Goal: Task Accomplishment & Management: Complete application form

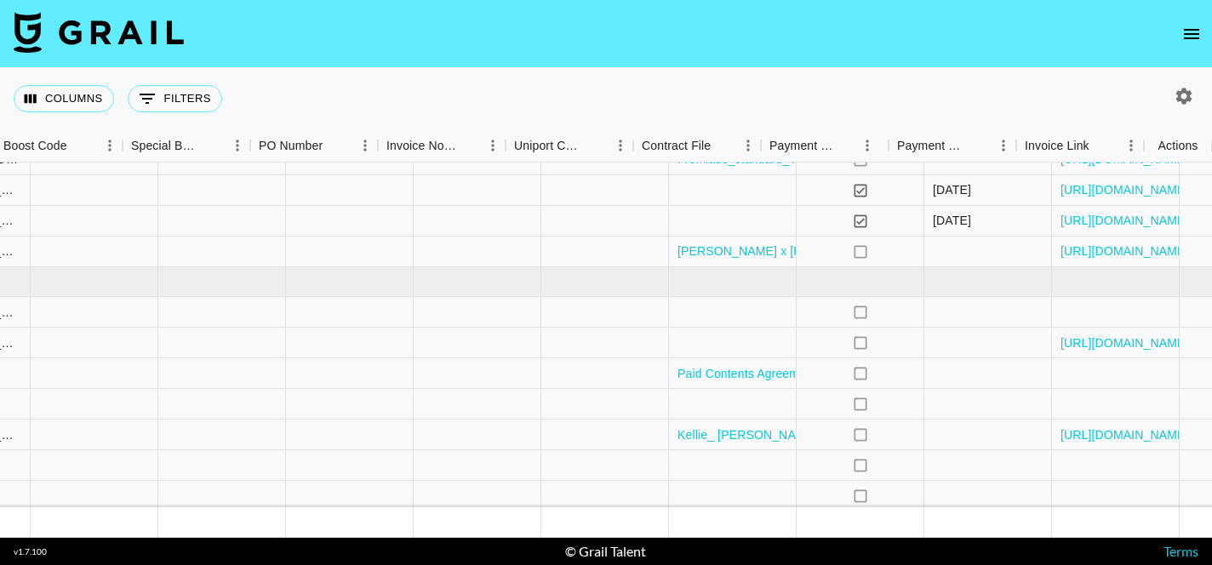
scroll to position [98, 2402]
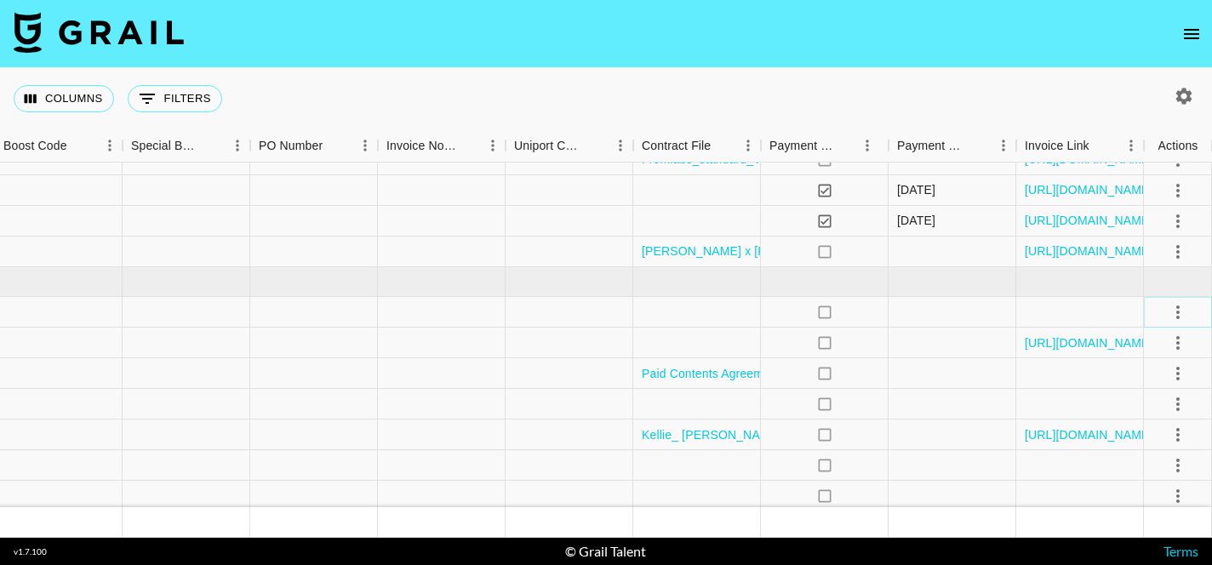
click at [1178, 310] on icon "select merge strategy" at bounding box center [1178, 312] width 20 height 20
click at [1144, 475] on div "Approve" at bounding box center [1141, 471] width 52 height 20
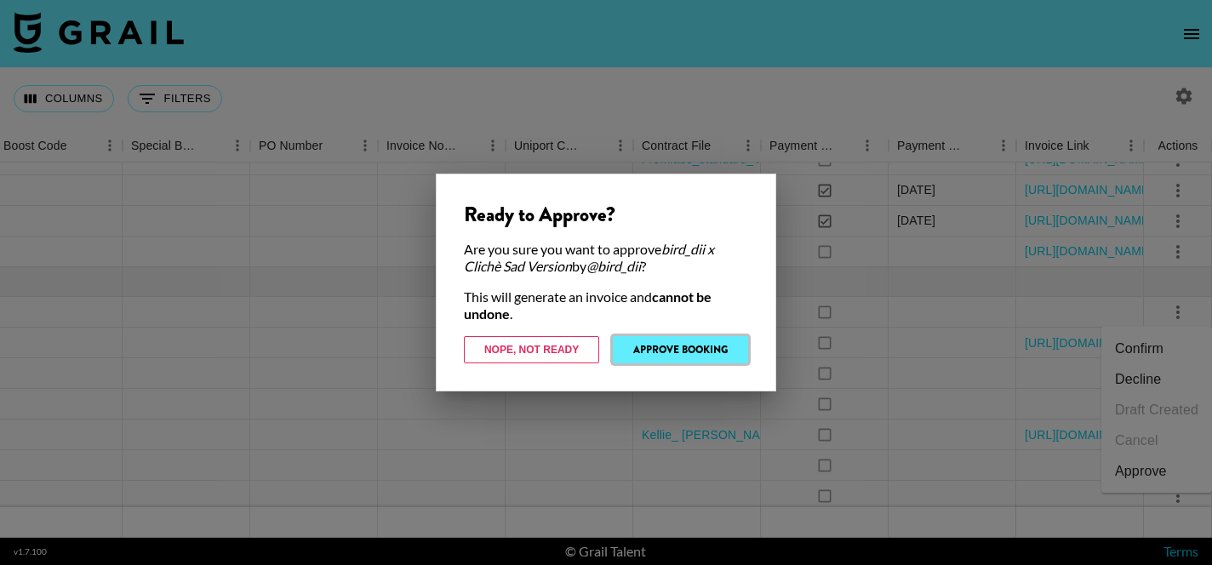
click at [691, 352] on button "Approve Booking" at bounding box center [680, 349] width 135 height 27
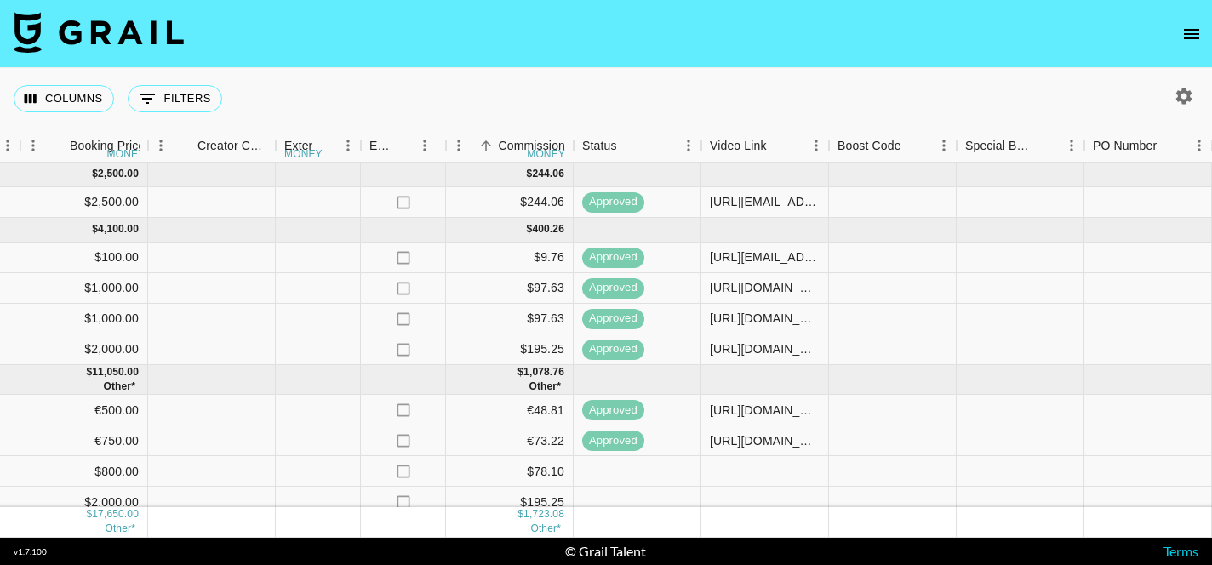
scroll to position [101, 1567]
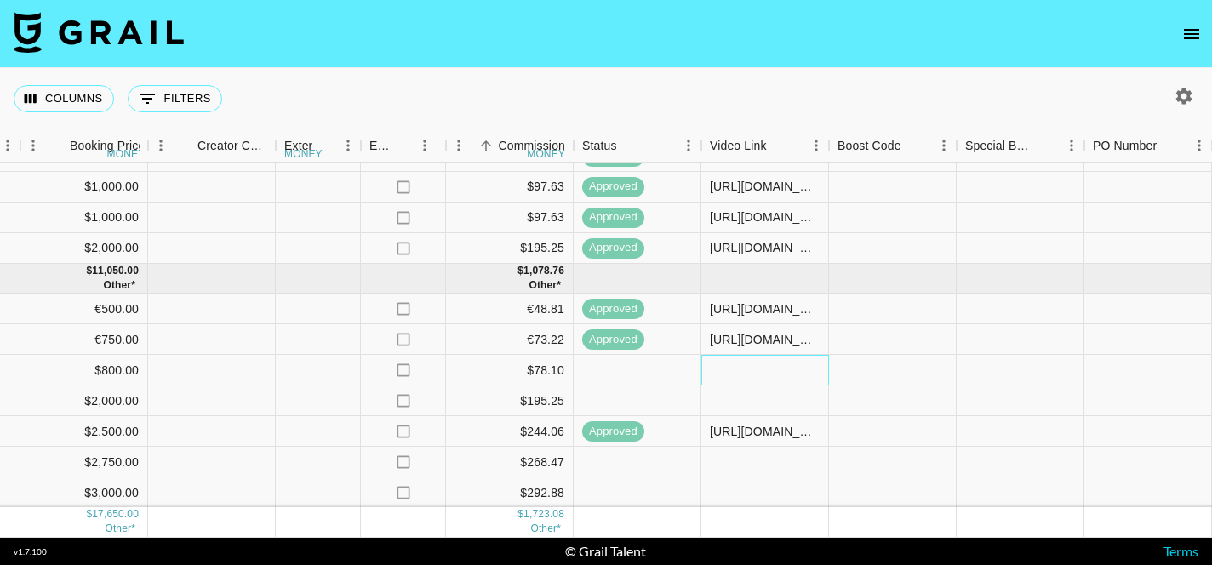
click at [752, 373] on div at bounding box center [765, 370] width 128 height 31
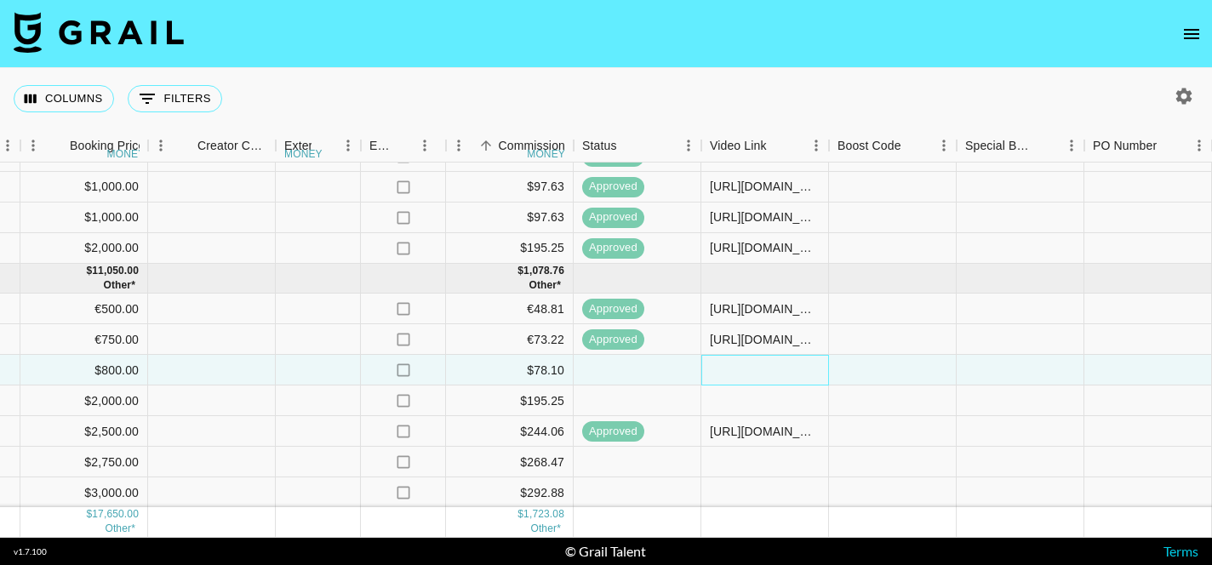
click at [752, 373] on div at bounding box center [765, 370] width 128 height 31
type input "[URL][DOMAIN_NAME]"
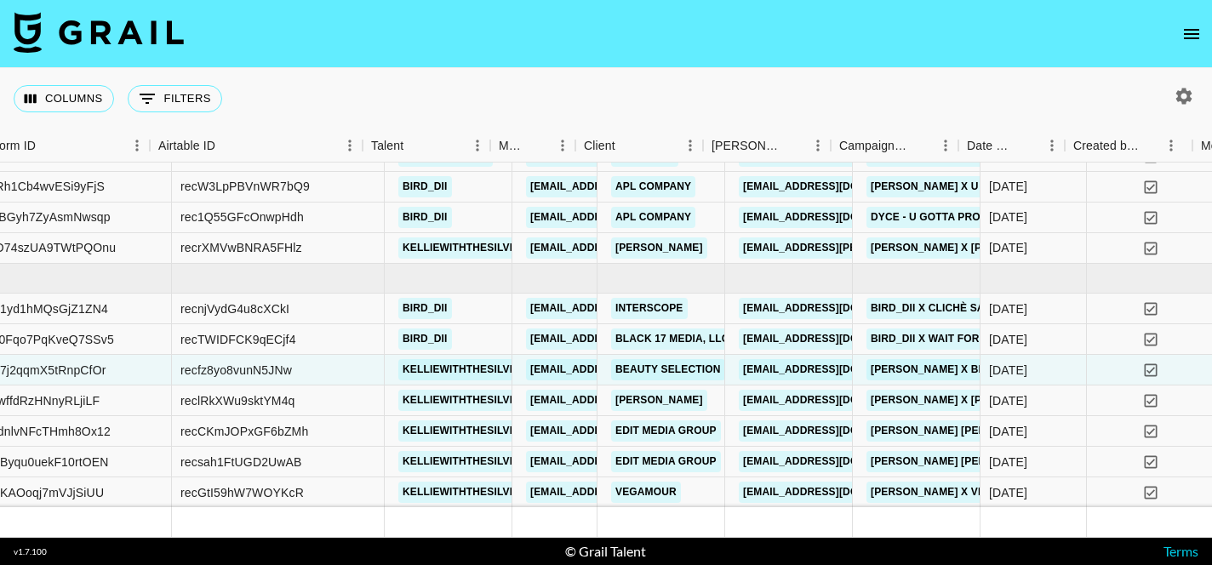
scroll to position [101, 206]
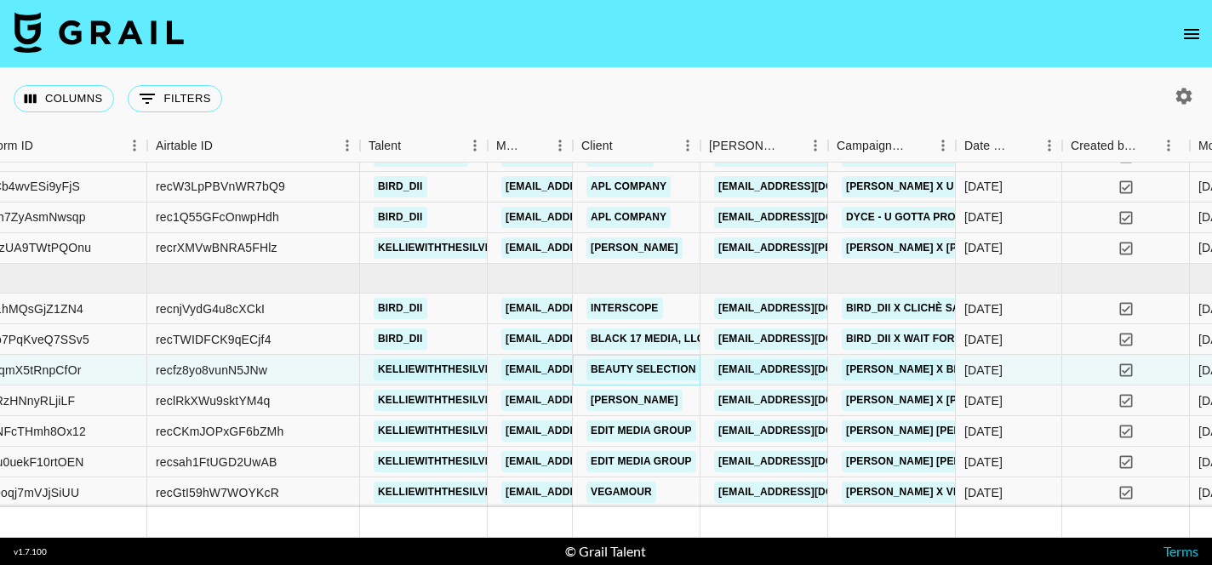
click at [653, 372] on link "Beauty Selection" at bounding box center [644, 369] width 114 height 21
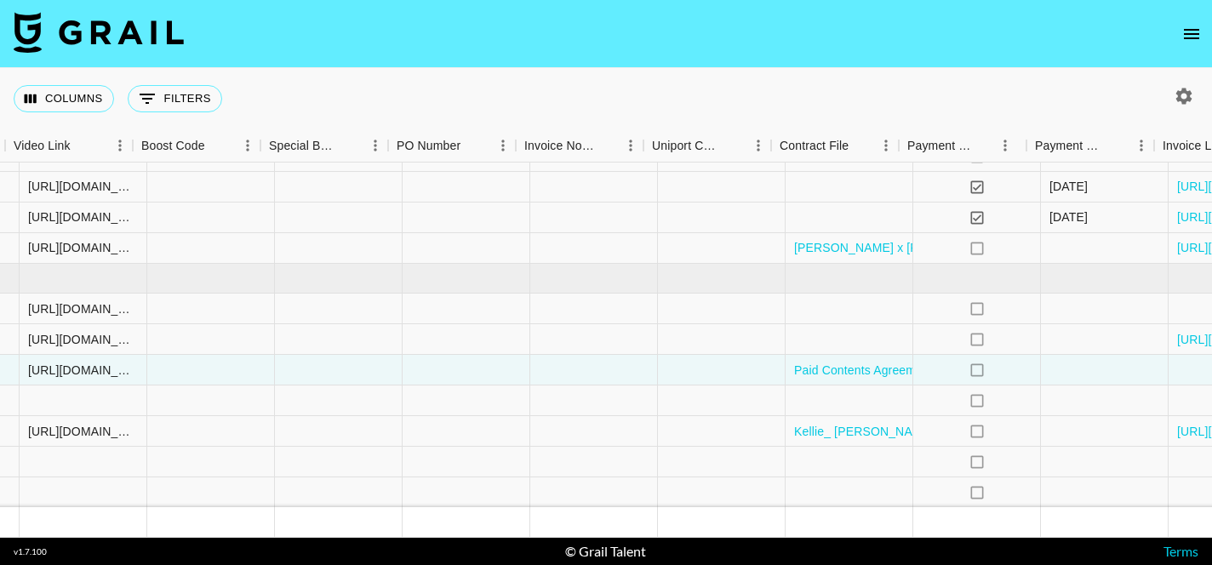
scroll to position [101, 2402]
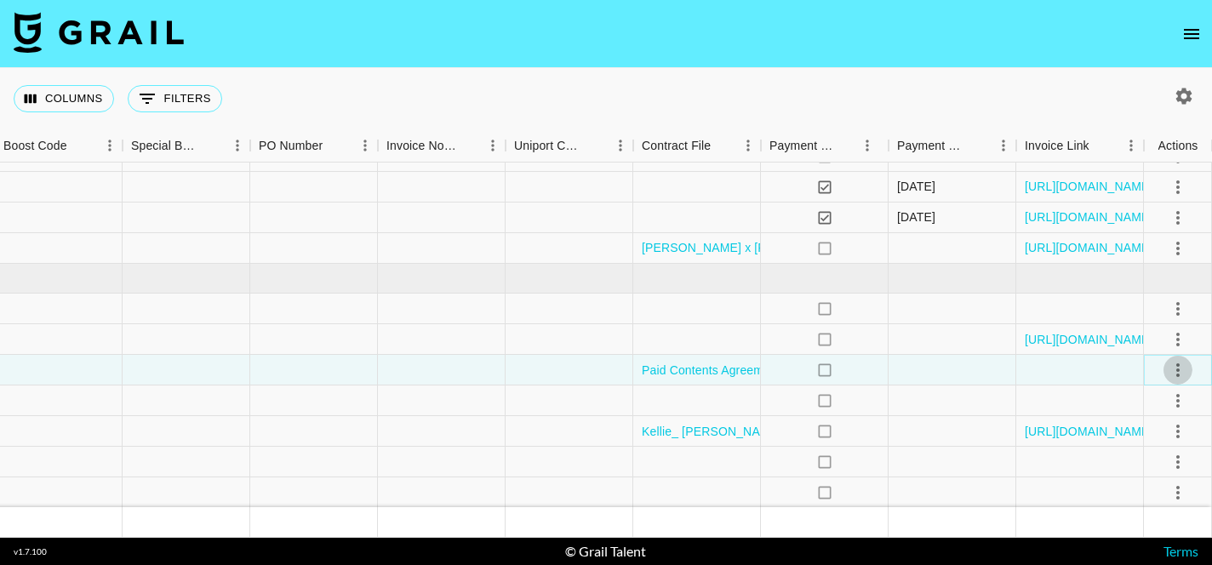
click at [1179, 369] on icon "select merge strategy" at bounding box center [1178, 370] width 20 height 20
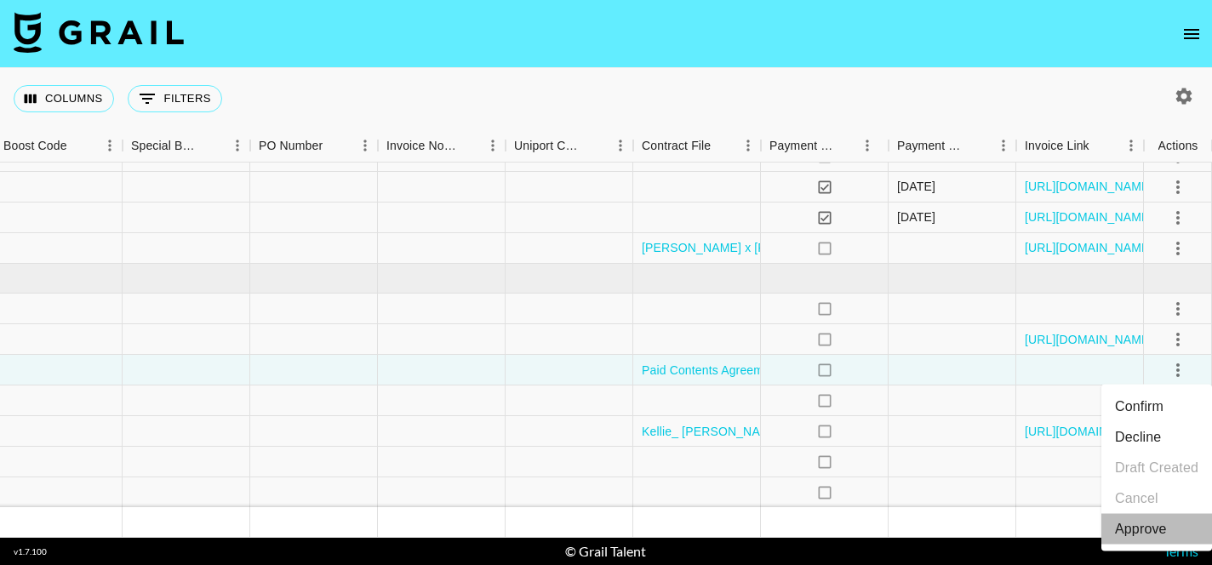
click at [1147, 523] on div "Approve" at bounding box center [1141, 529] width 52 height 20
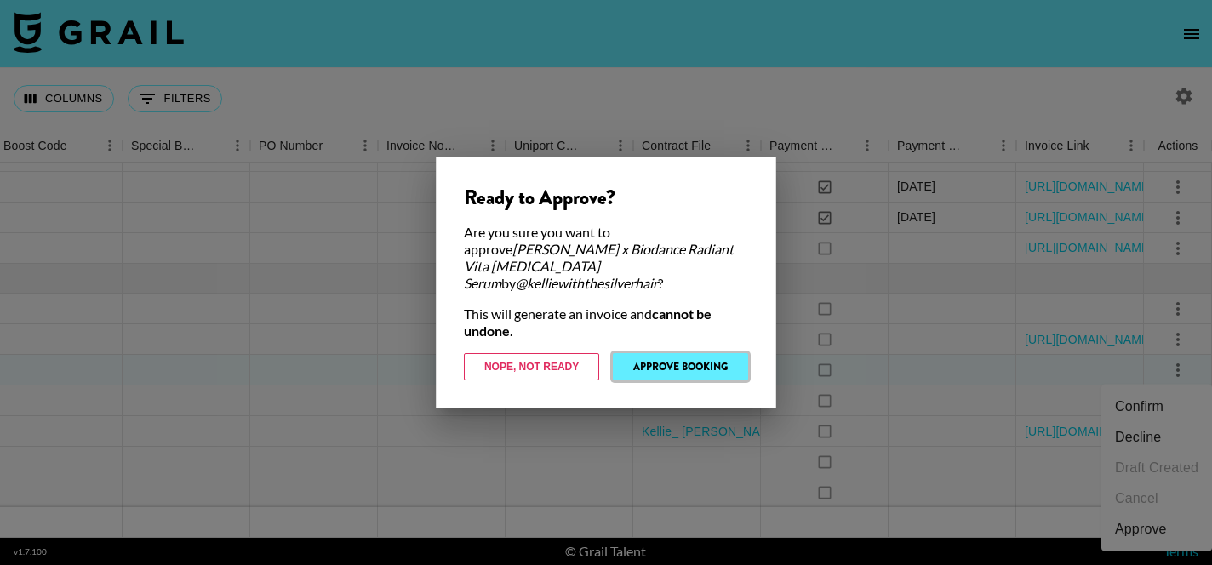
click at [679, 358] on button "Approve Booking" at bounding box center [680, 366] width 135 height 27
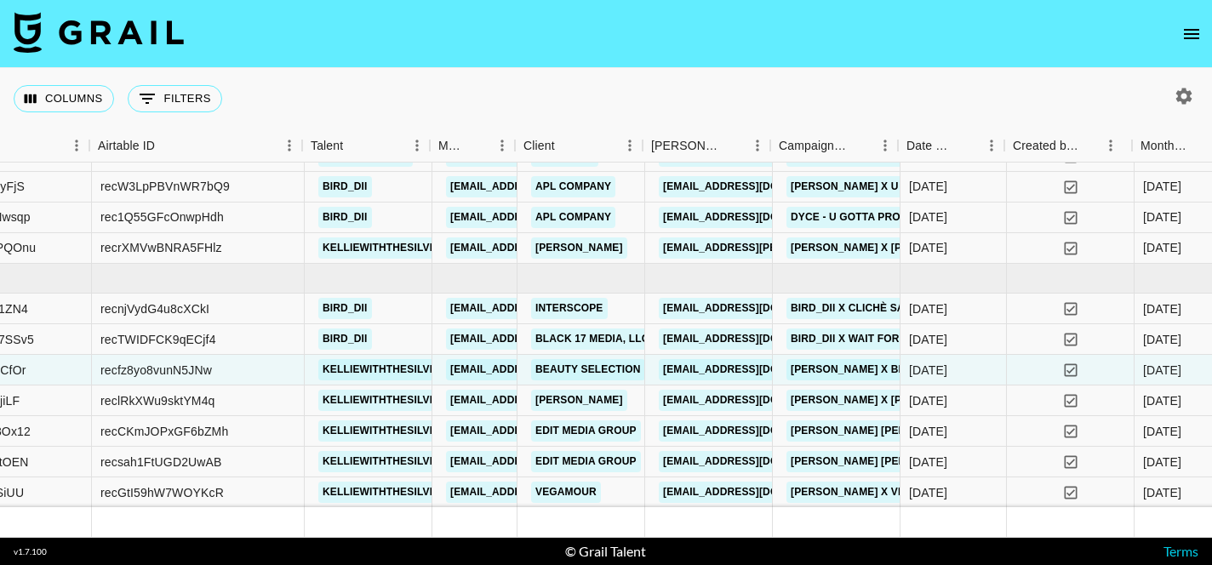
scroll to position [101, 257]
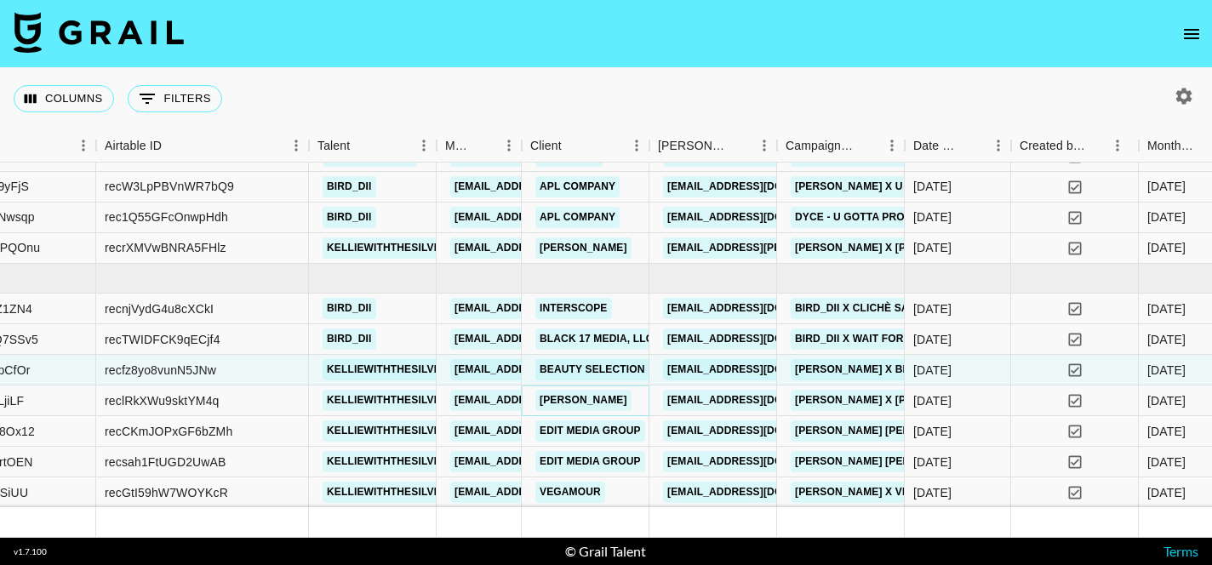
click at [580, 402] on link "[PERSON_NAME]" at bounding box center [583, 400] width 96 height 21
click at [0, 0] on section "Columns 0 Filters + Booking Month Due Grail Platform ID Airtable ID Talent Mana…" at bounding box center [606, 282] width 1212 height 565
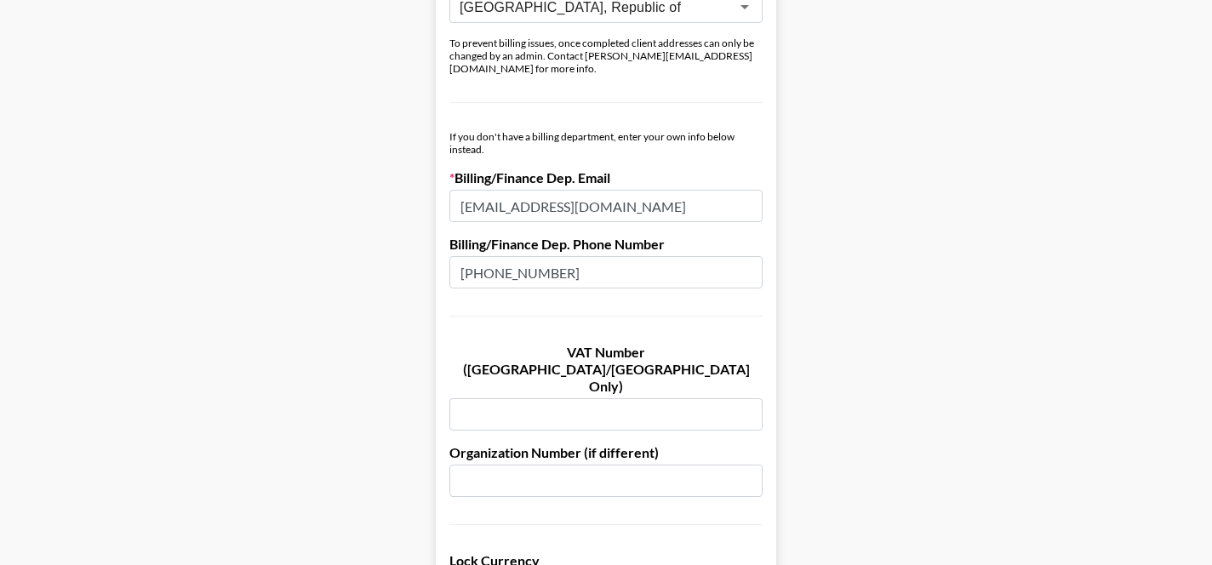
scroll to position [902, 0]
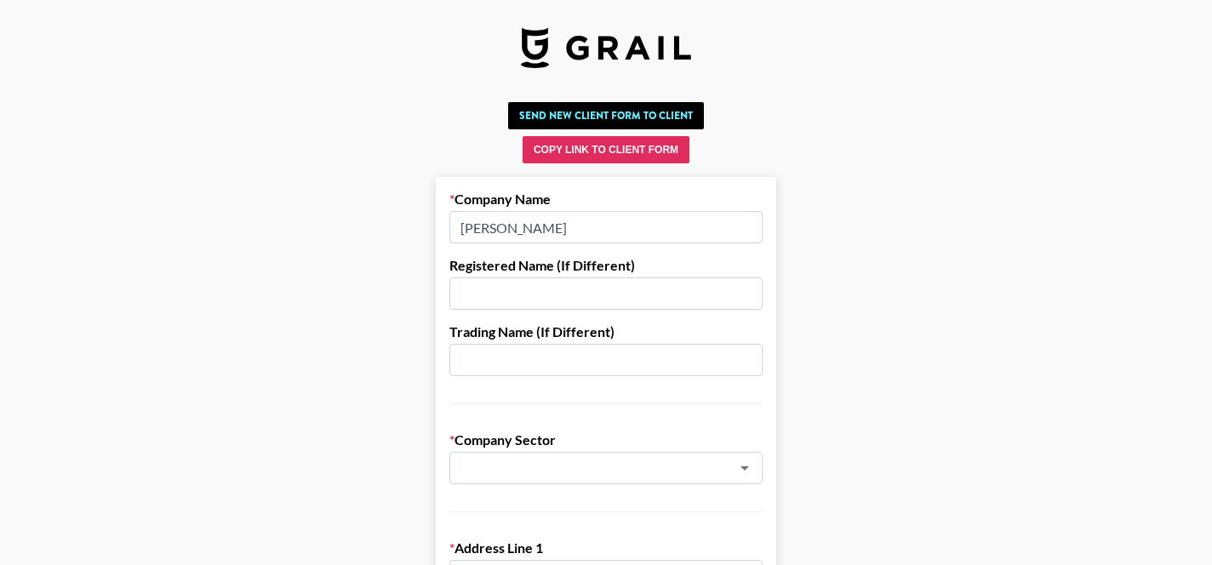
click at [628, 232] on input "[PERSON_NAME]" at bounding box center [605, 227] width 313 height 32
drag, startPoint x: 628, startPoint y: 232, endPoint x: 461, endPoint y: 235, distance: 167.7
click at [461, 235] on input "[PERSON_NAME]" at bounding box center [605, 227] width 313 height 32
drag, startPoint x: 530, startPoint y: 229, endPoint x: 447, endPoint y: 229, distance: 82.6
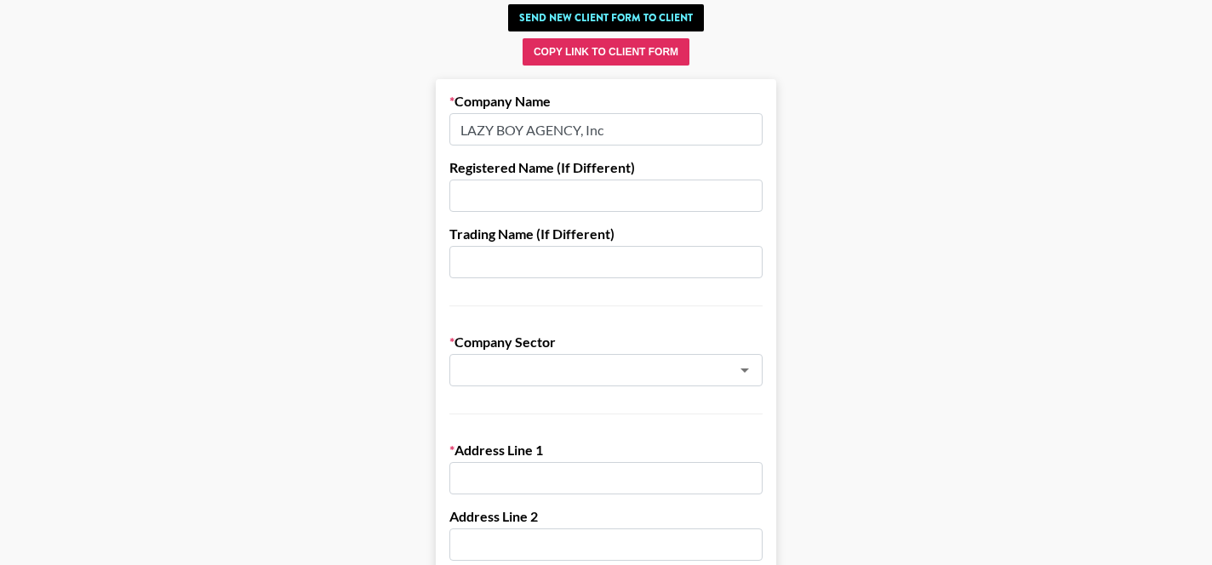
scroll to position [99, 0]
type input "LAZY BOY AGENCY, Inc"
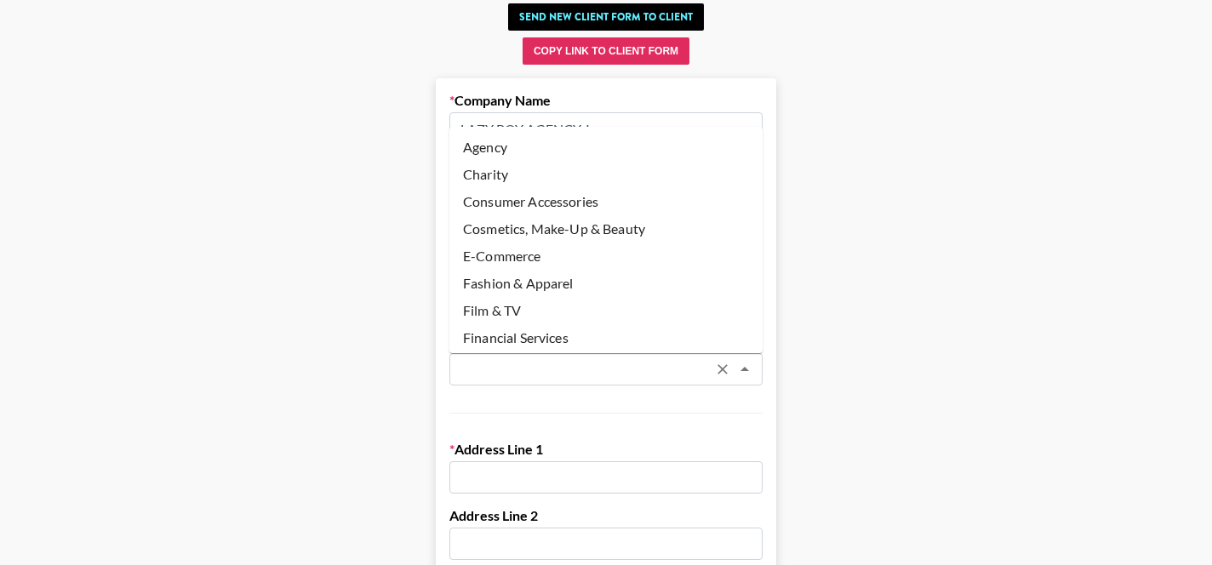
click at [583, 362] on input "text" at bounding box center [584, 370] width 248 height 20
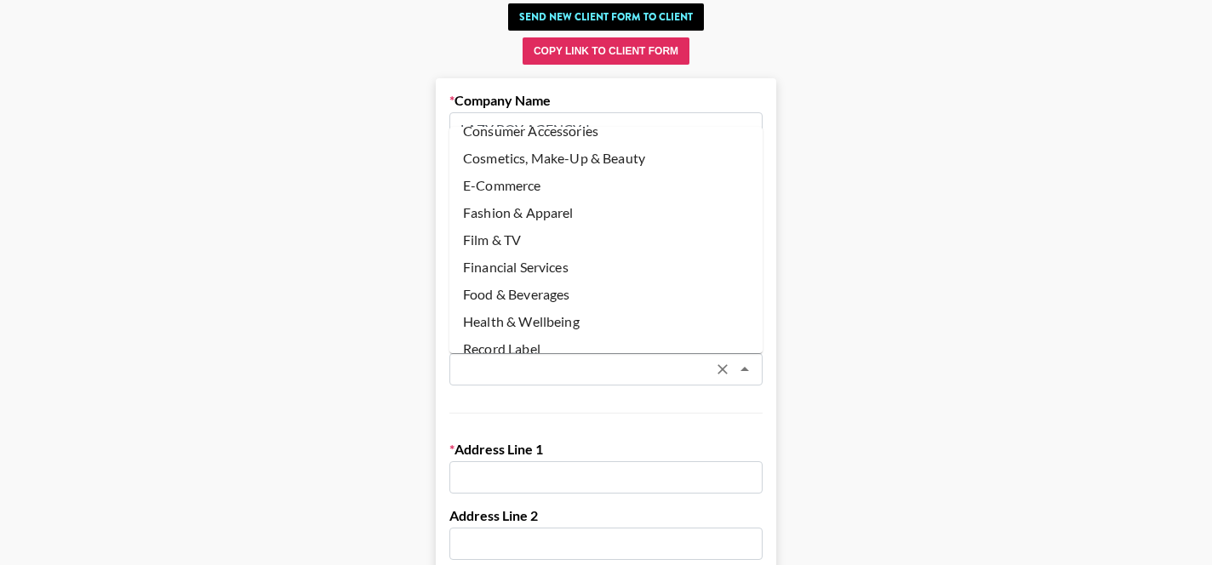
scroll to position [72, 0]
click at [581, 155] on li "Cosmetics, Make-Up & Beauty" at bounding box center [605, 157] width 313 height 27
type input "Cosmetics, Make-Up & Beauty"
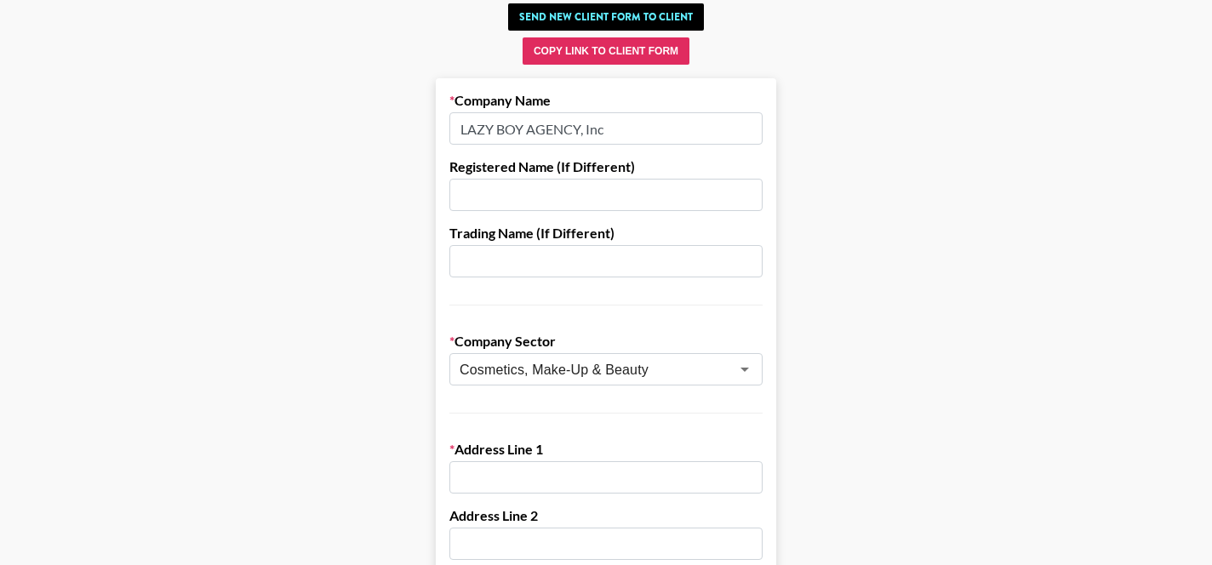
click at [514, 475] on input "text" at bounding box center [605, 477] width 313 height 32
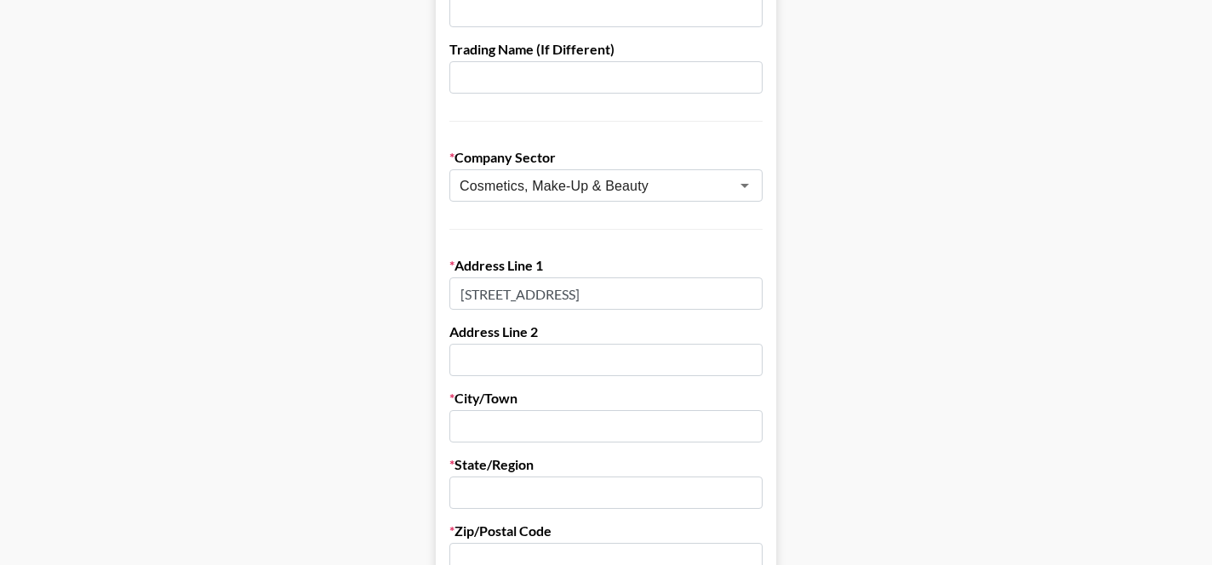
scroll to position [285, 0]
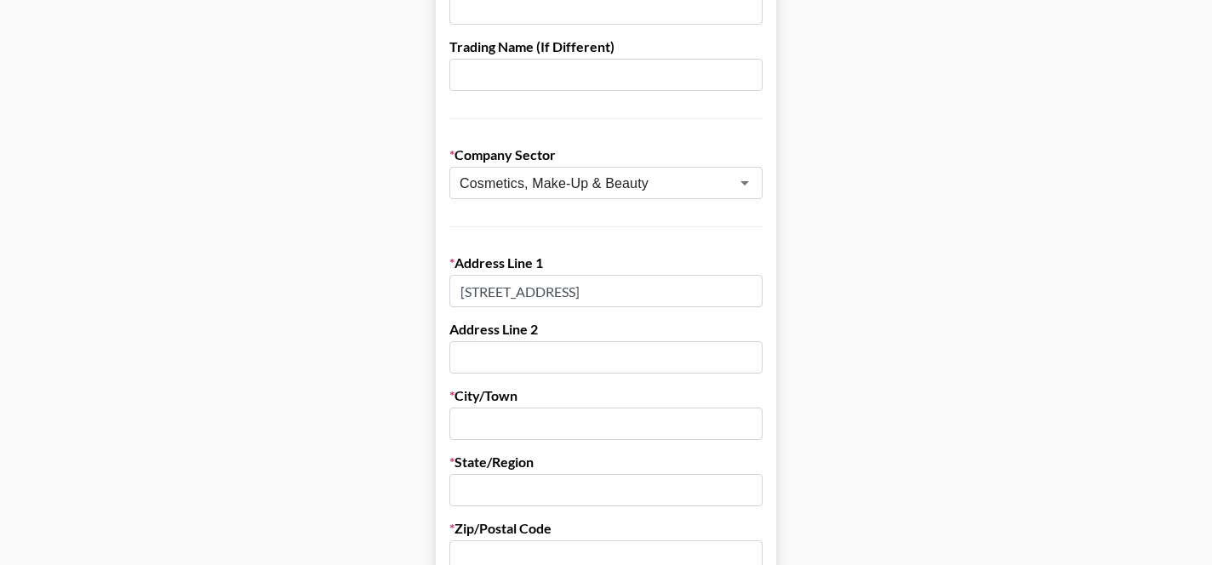
click at [490, 294] on input "416 s spring street" at bounding box center [605, 291] width 313 height 32
type input "416 S Spring street"
click at [501, 423] on input "text" at bounding box center [605, 424] width 313 height 32
type input "Los Angeles"
click at [522, 481] on input "text" at bounding box center [605, 490] width 313 height 32
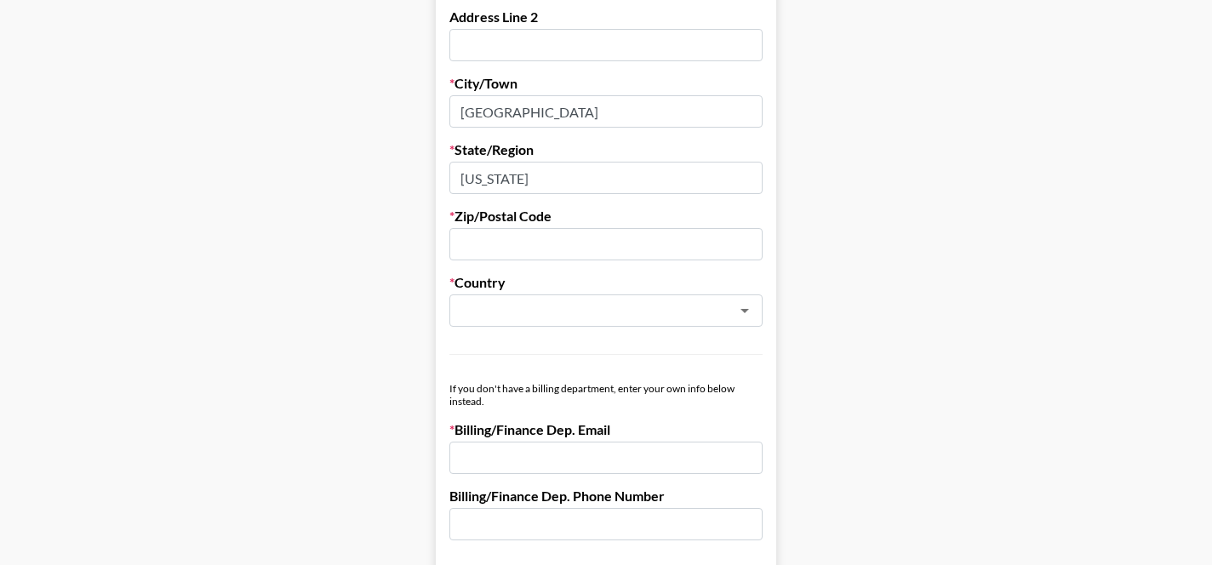
scroll to position [599, 0]
type input "California"
click at [553, 238] on input "text" at bounding box center [605, 242] width 313 height 32
type input "90013"
click at [507, 306] on input "text" at bounding box center [584, 310] width 248 height 20
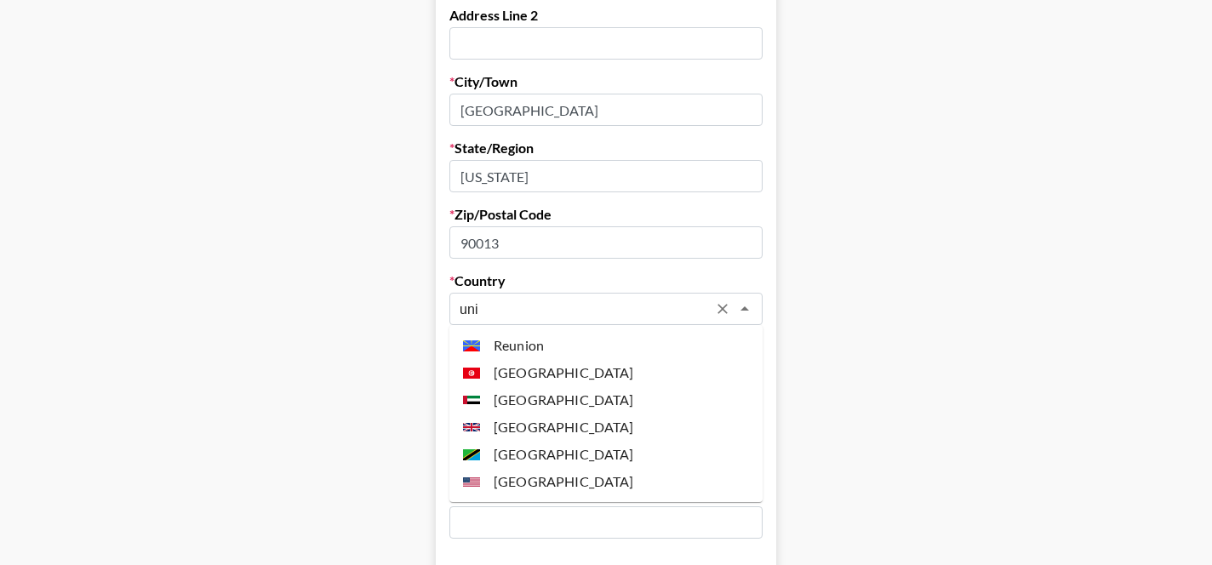
click at [550, 483] on li "United States" at bounding box center [605, 481] width 313 height 27
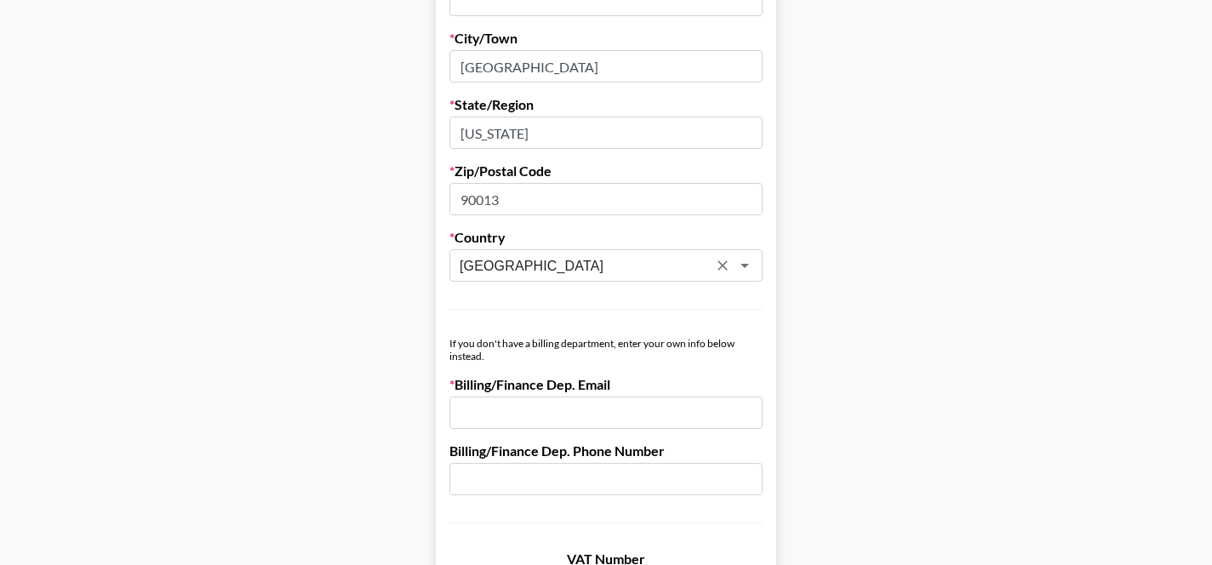
scroll to position [673, 0]
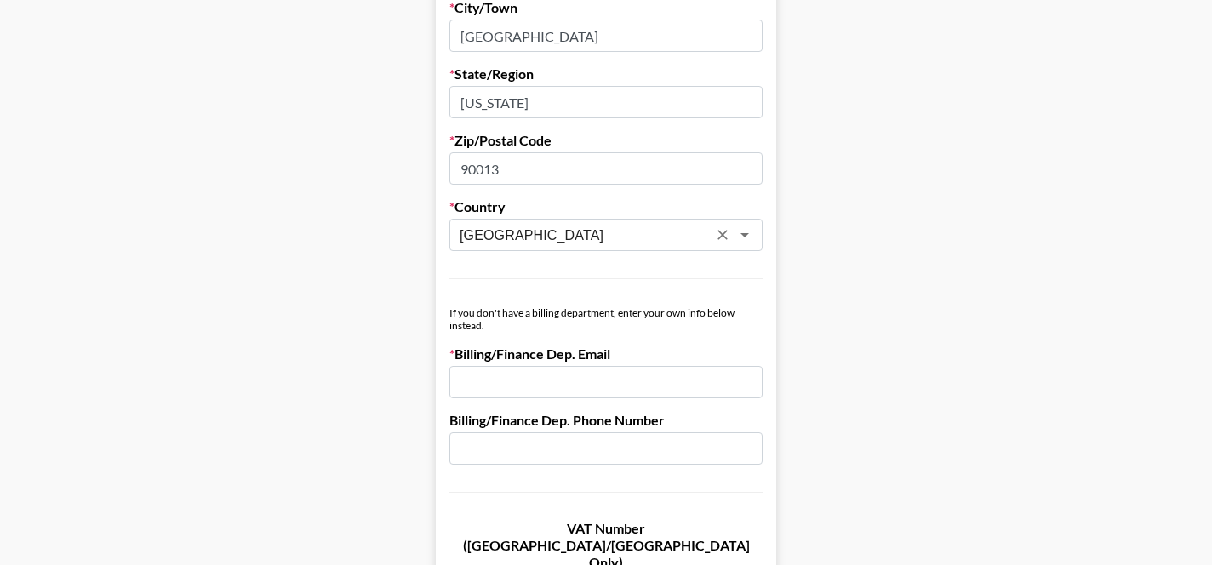
type input "United States"
click at [530, 381] on input "email" at bounding box center [605, 382] width 313 height 32
paste input "accounts@lazyboyagency.com"
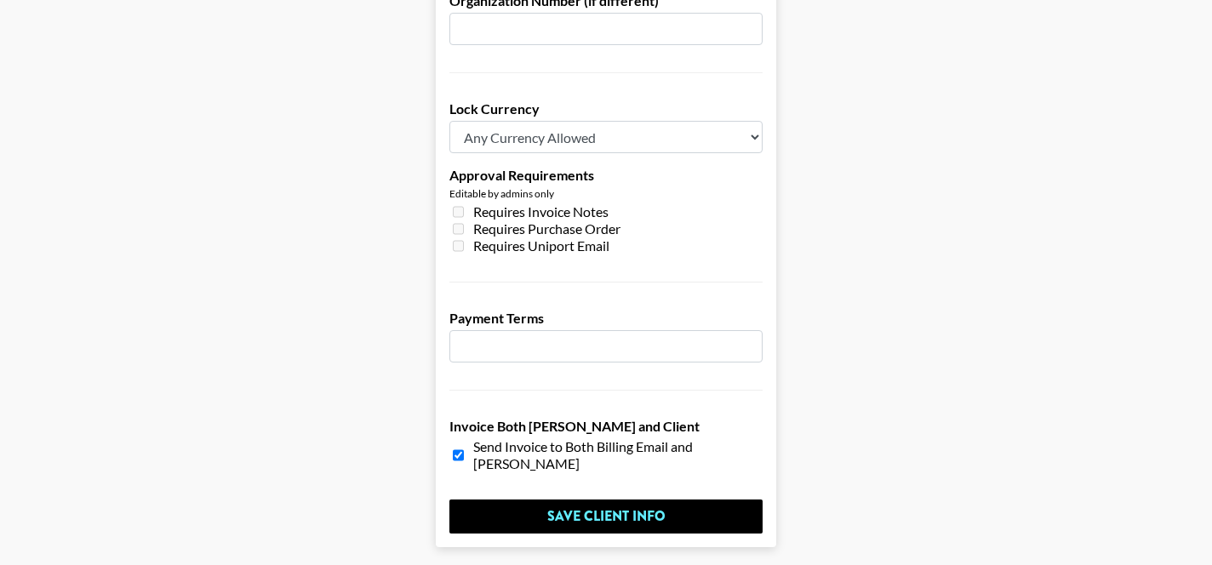
scroll to position [1345, 0]
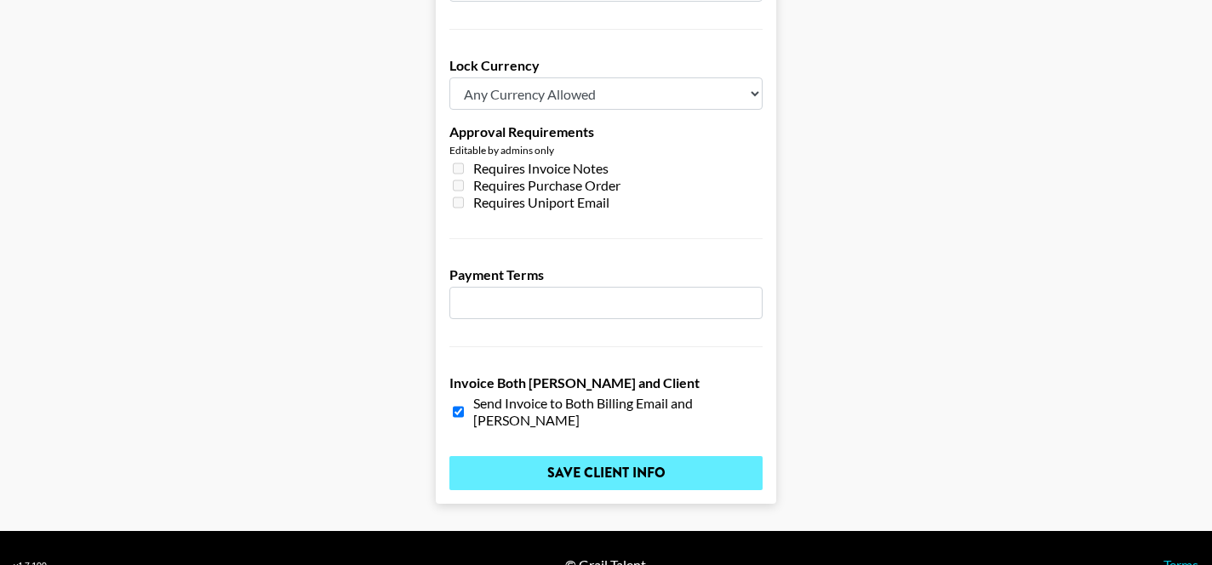
type input "accounts@lazyboyagency.com"
click at [629, 456] on input "Save Client Info" at bounding box center [605, 473] width 313 height 34
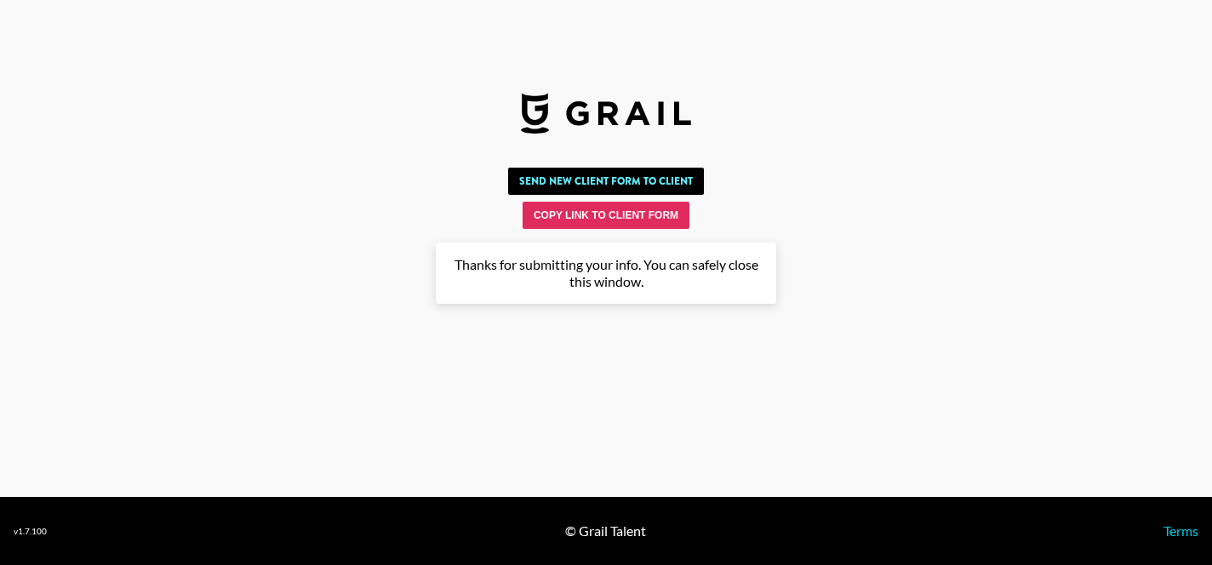
scroll to position [0, 0]
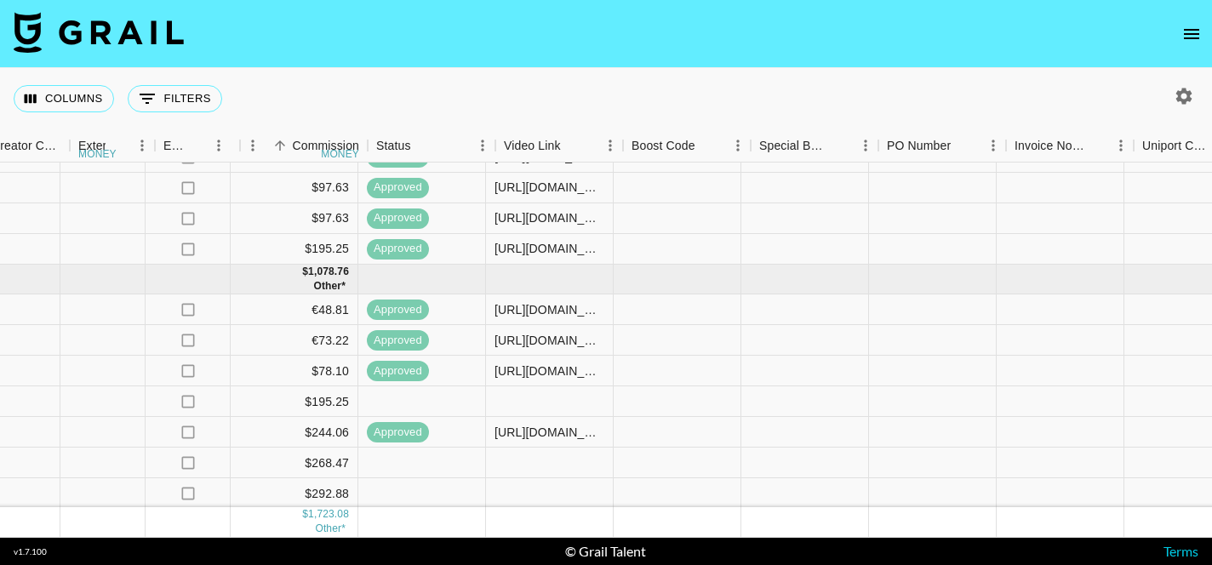
scroll to position [100, 1785]
